Goal: Find specific page/section

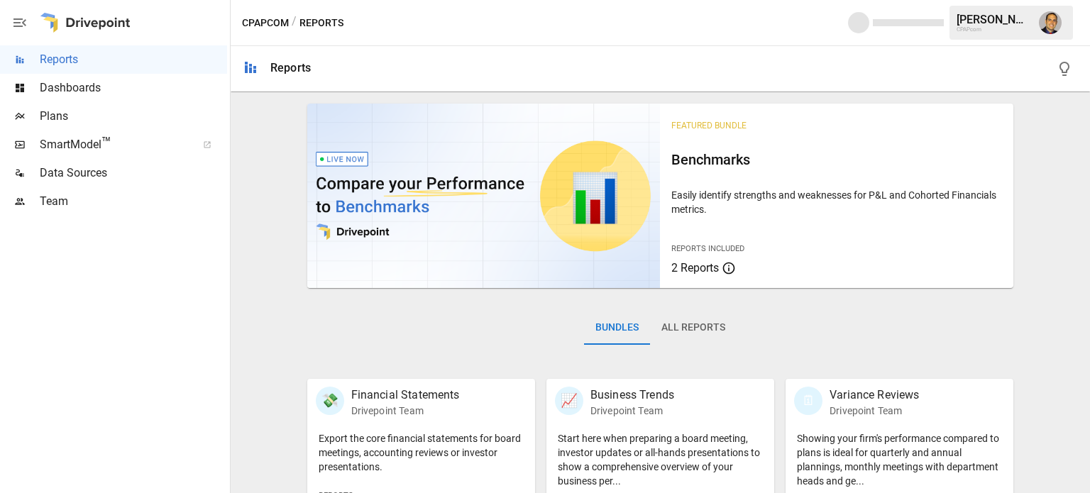
click at [54, 123] on span "Plans" at bounding box center [133, 116] width 187 height 17
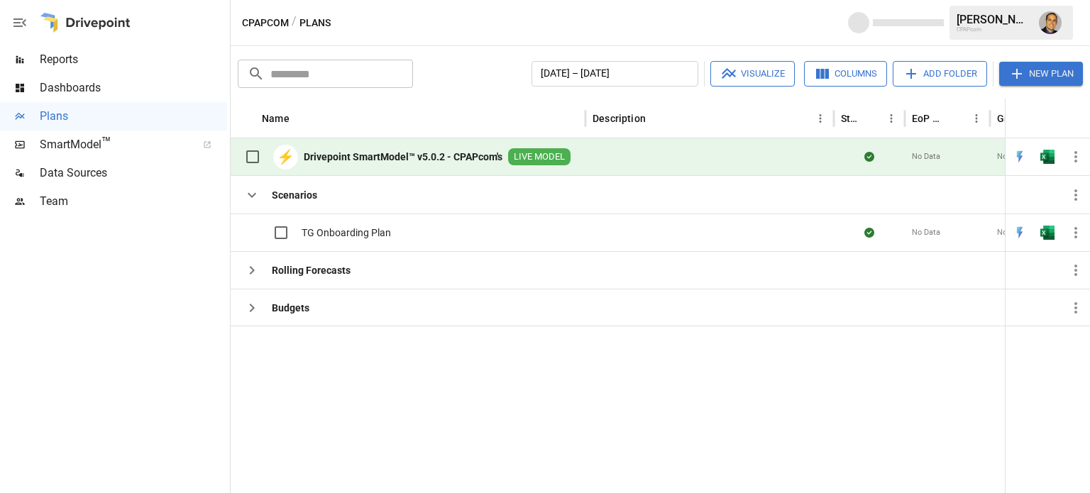
click at [335, 167] on div "⚡ Drivepoint SmartModel™ v5.0.2 - CPAPcom's LIVE MODEL" at bounding box center [404, 157] width 333 height 30
click at [394, 155] on b "Drivepoint SmartModel™ v5.0.2 - CPAPcom's" at bounding box center [403, 157] width 199 height 14
click at [439, 150] on b "Drivepoint SmartModel™ v5.0.2 - CPAPcom's" at bounding box center [403, 157] width 199 height 14
